Goal: Use online tool/utility: Utilize a website feature to perform a specific function

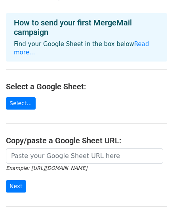
scroll to position [40, 0]
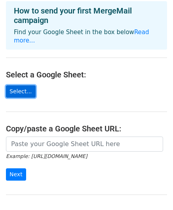
click at [25, 87] on link "Select..." at bounding box center [21, 91] width 30 height 12
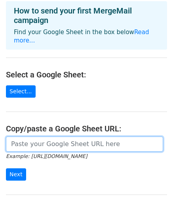
click at [63, 138] on input "url" at bounding box center [84, 143] width 157 height 15
paste input "[URL][DOMAIN_NAME]"
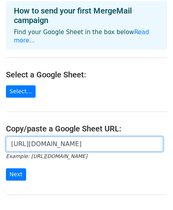
scroll to position [0, 174]
type input "[URL][DOMAIN_NAME]"
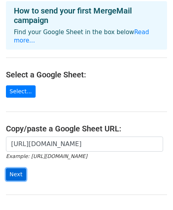
click at [15, 168] on input "Next" at bounding box center [16, 174] width 20 height 12
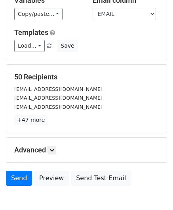
scroll to position [128, 0]
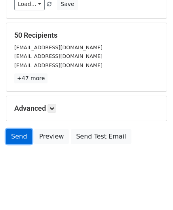
click at [14, 136] on link "Send" at bounding box center [19, 136] width 26 height 15
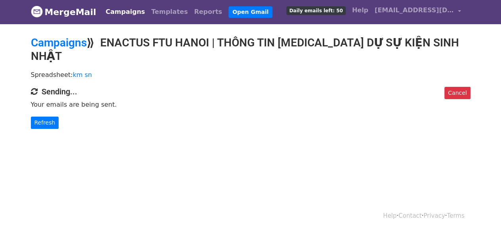
scroll to position [1, 0]
